Goal: Information Seeking & Learning: Learn about a topic

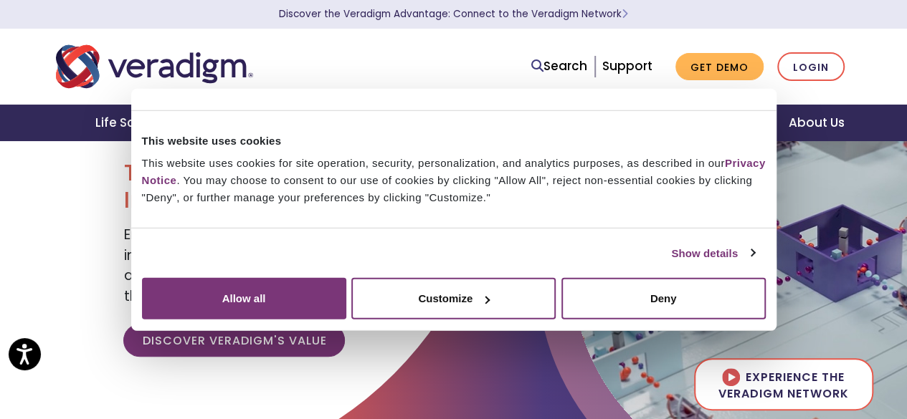
scroll to position [72, 0]
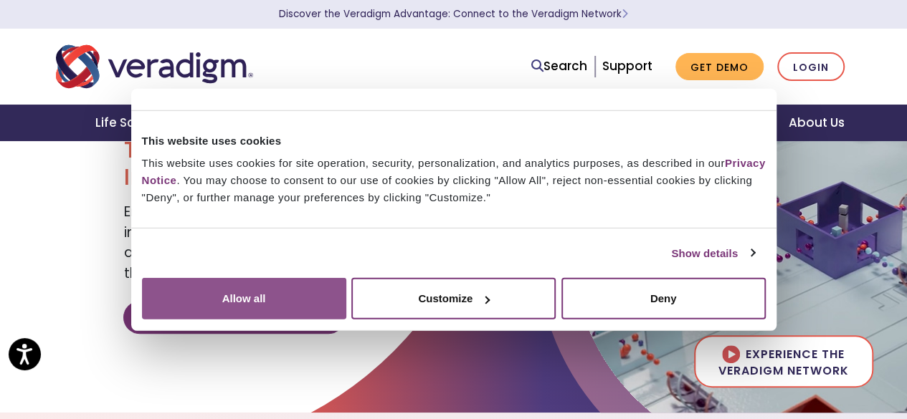
drag, startPoint x: 734, startPoint y: 280, endPoint x: 721, endPoint y: 282, distance: 13.0
click at [346, 280] on button "Allow all" at bounding box center [244, 299] width 204 height 42
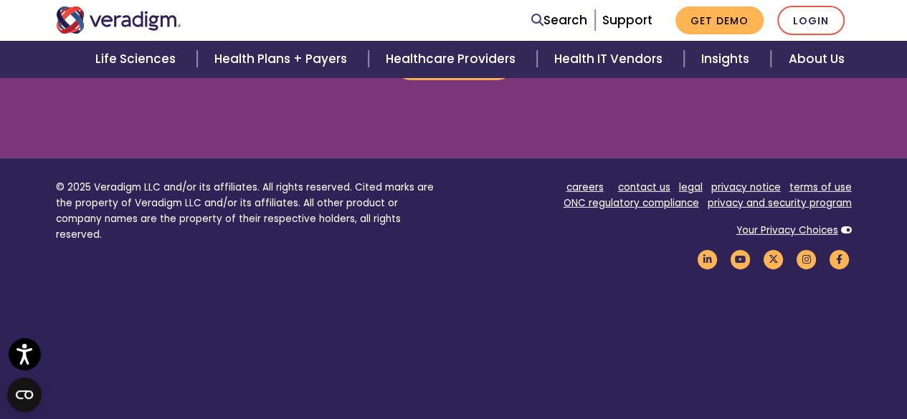
scroll to position [2088, 0]
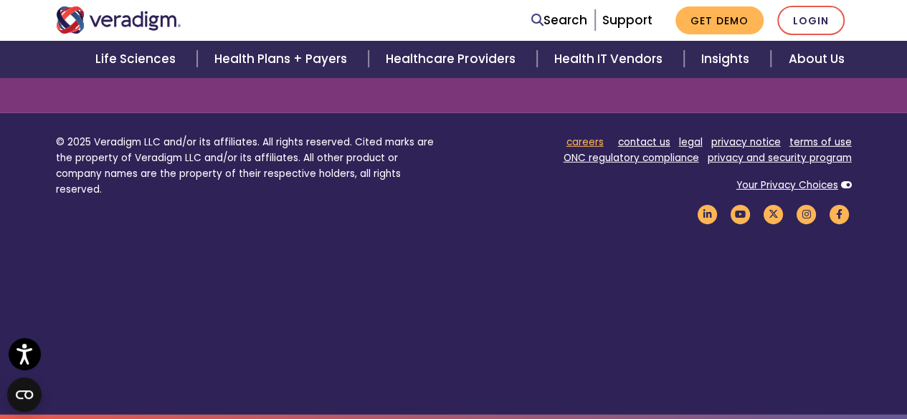
click at [586, 138] on link "careers" at bounding box center [584, 142] width 37 height 14
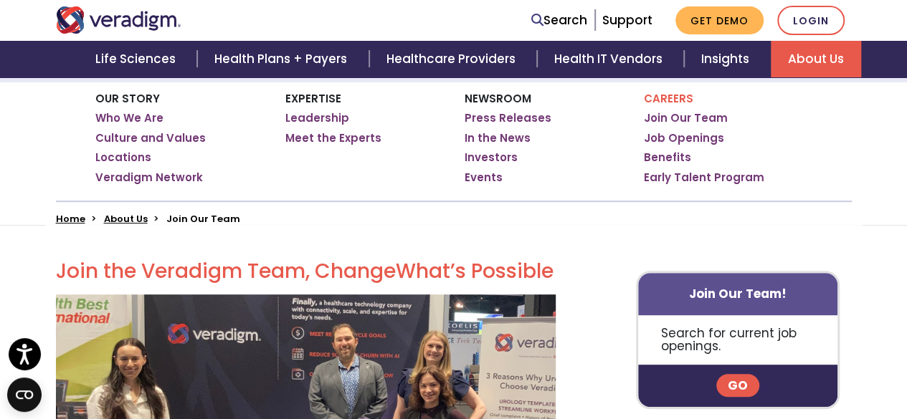
scroll to position [287, 0]
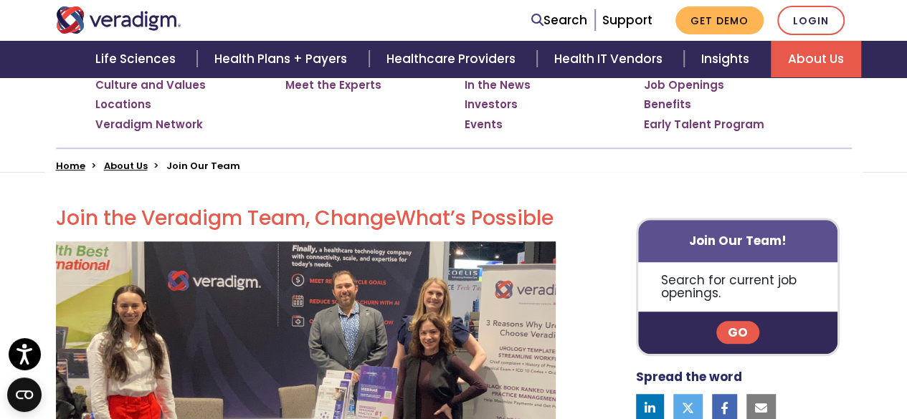
click at [746, 328] on link "Go" at bounding box center [737, 332] width 43 height 23
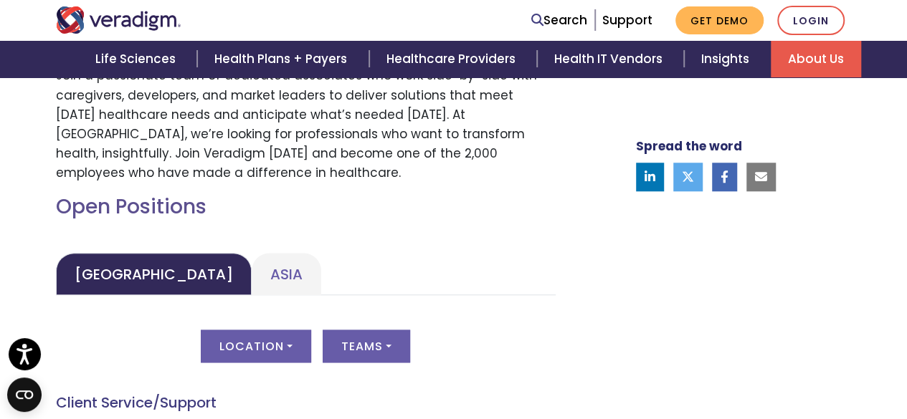
scroll to position [645, 0]
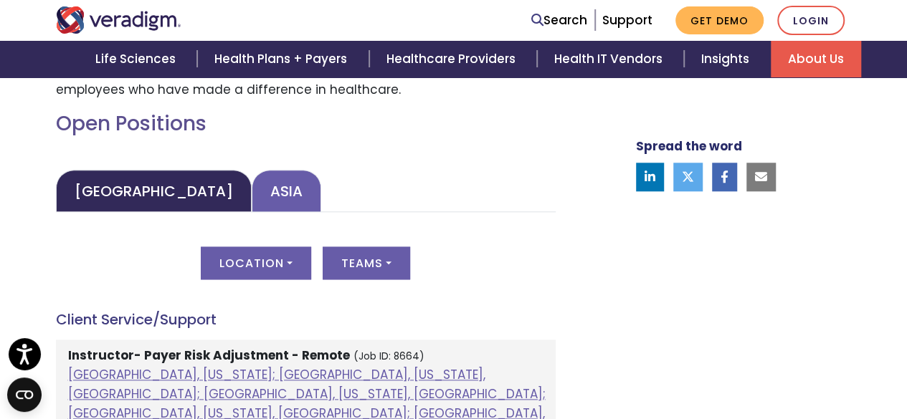
click at [252, 195] on link "Asia" at bounding box center [287, 191] width 70 height 42
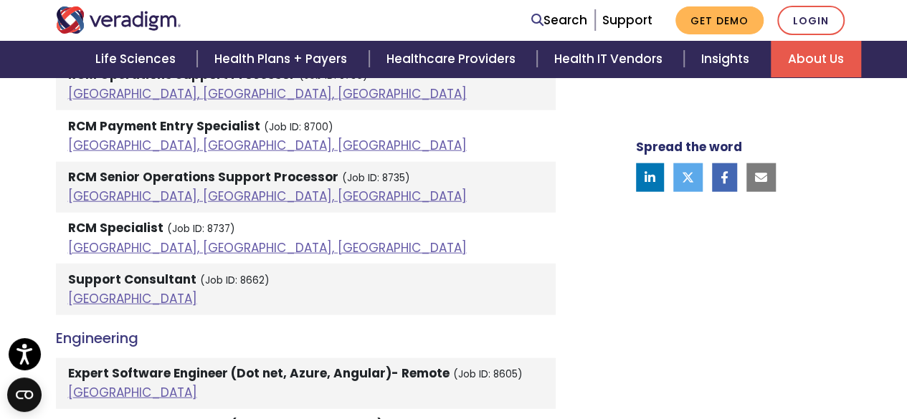
scroll to position [1648, 0]
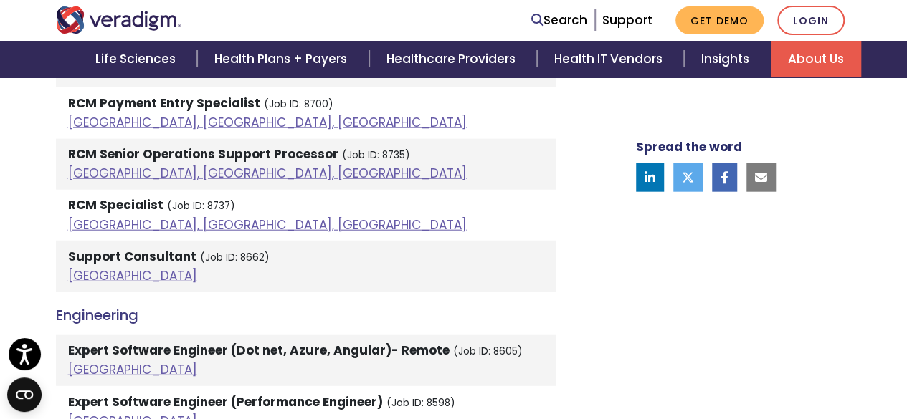
click at [153, 254] on strong "Support Consultant" at bounding box center [132, 256] width 128 height 17
click at [96, 276] on link "India" at bounding box center [132, 275] width 129 height 17
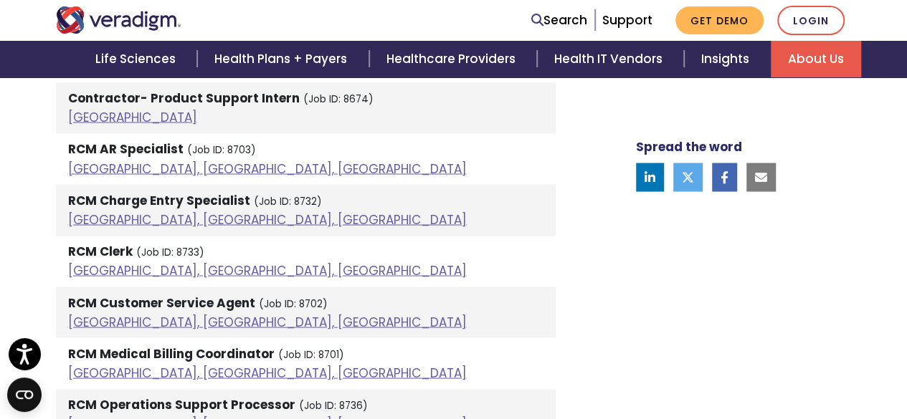
scroll to position [1290, 0]
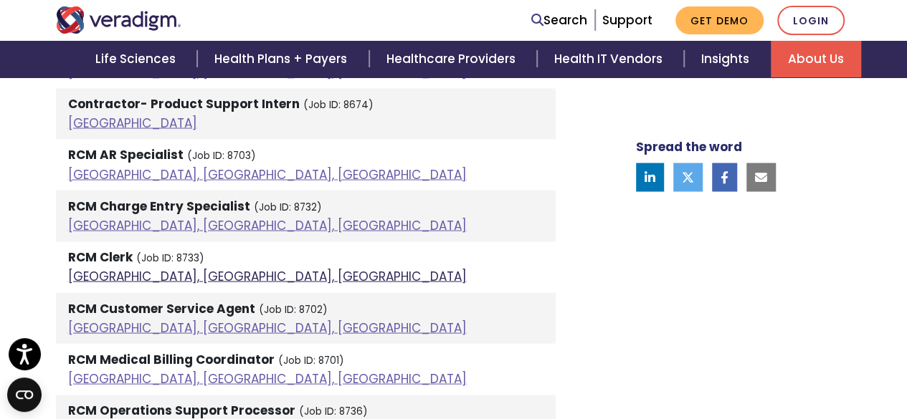
click at [138, 283] on link "Pune, Maharashtra, India" at bounding box center [267, 275] width 398 height 17
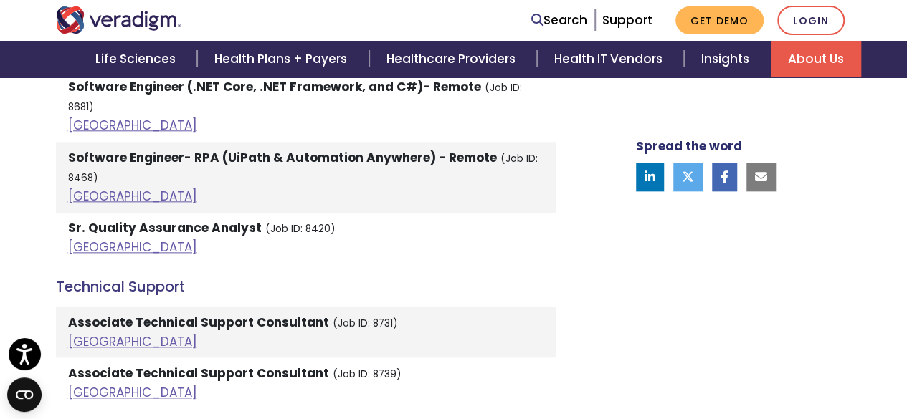
scroll to position [3511, 0]
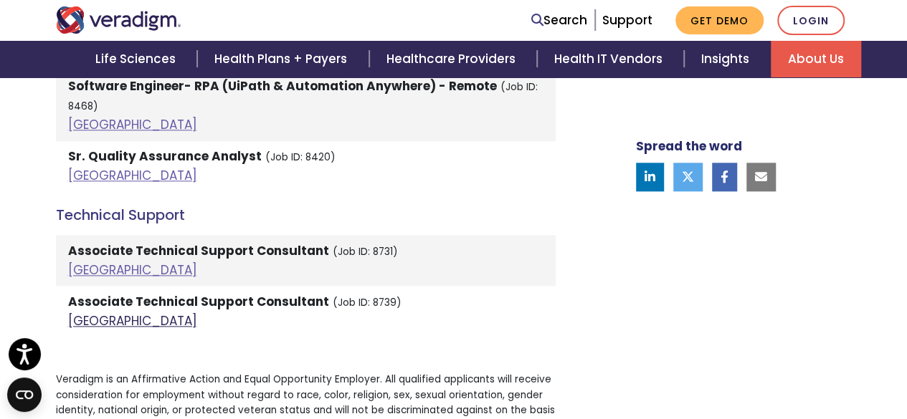
click at [89, 312] on link "India" at bounding box center [132, 320] width 129 height 17
